Goal: Information Seeking & Learning: Learn about a topic

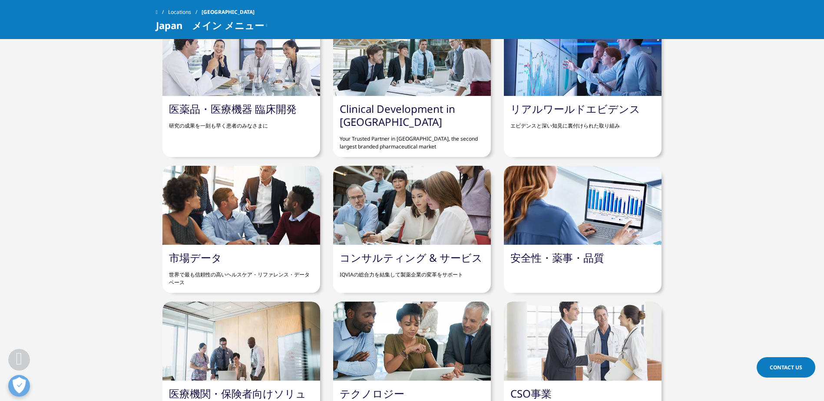
scroll to position [738, 0]
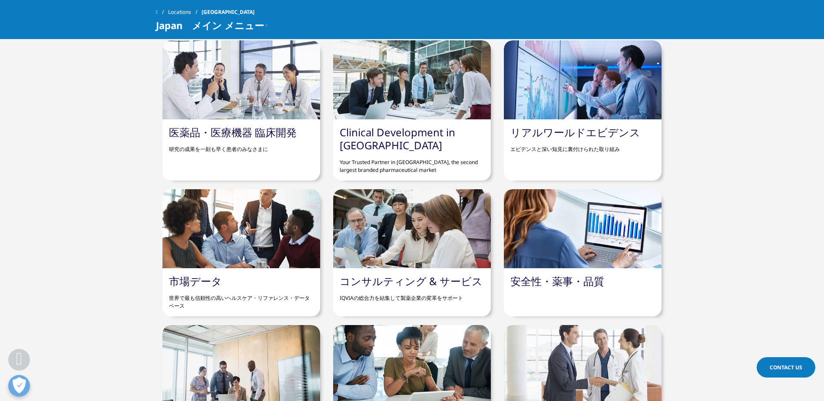
click at [405, 293] on p "IQVIAの総合力を結集して製薬企業の変革をサポート" at bounding box center [412, 295] width 145 height 14
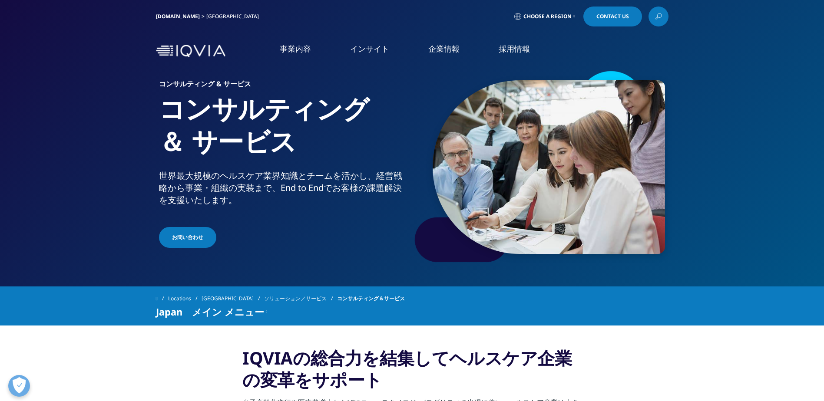
click at [58, 255] on link "CSO事業" at bounding box center [60, 253] width 28 height 10
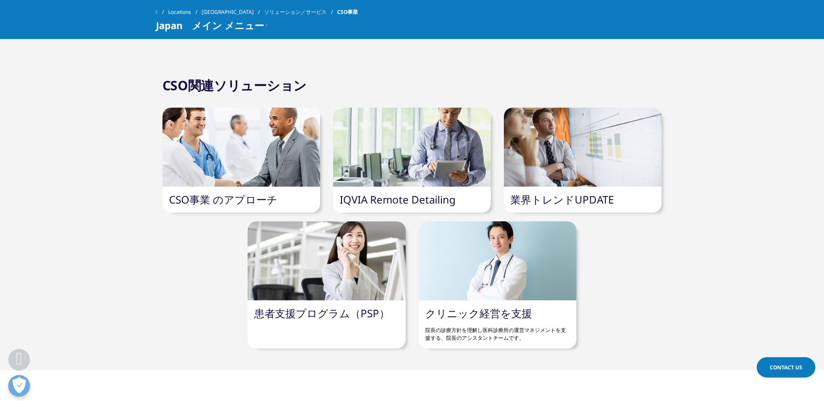
scroll to position [2042, 0]
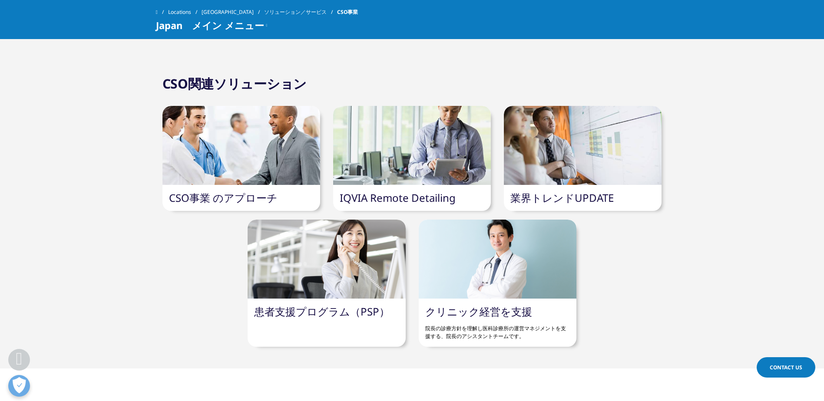
click at [430, 176] on div at bounding box center [412, 145] width 158 height 79
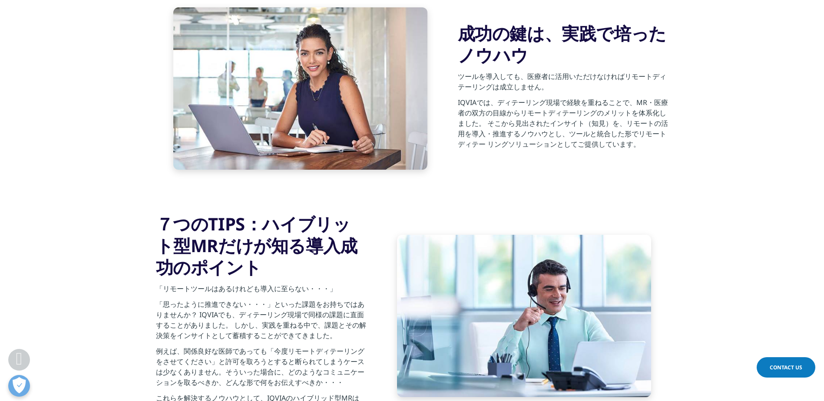
scroll to position [217, 0]
